Goal: Task Accomplishment & Management: Manage account settings

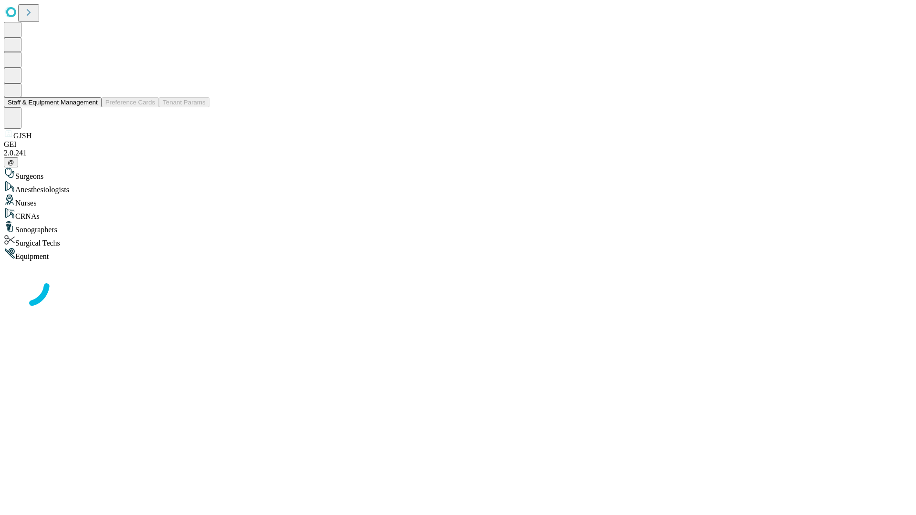
click at [91, 107] on button "Staff & Equipment Management" at bounding box center [53, 102] width 98 height 10
